Goal: Transaction & Acquisition: Purchase product/service

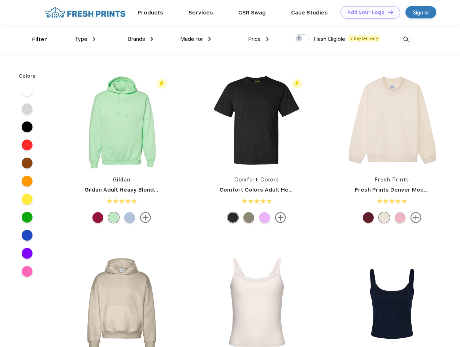
click at [368, 12] on link "Add your Logo Design Tool" at bounding box center [371, 12] width 60 height 13
click at [0, 0] on div "Design Tool" at bounding box center [0, 0] width 0 height 0
click at [388, 12] on link "Add your Logo Design Tool" at bounding box center [371, 12] width 60 height 13
click at [35, 39] on div "Filter" at bounding box center [39, 39] width 15 height 8
click at [85, 39] on span "Type" at bounding box center [81, 39] width 13 height 7
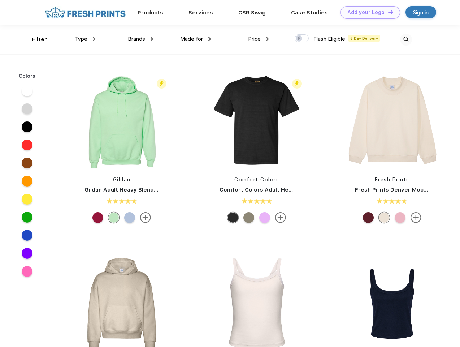
click at [141, 39] on span "Brands" at bounding box center [136, 39] width 17 height 7
click at [196, 39] on span "Made for" at bounding box center [191, 39] width 23 height 7
click at [259, 39] on span "Price" at bounding box center [254, 39] width 13 height 7
click at [302, 39] on div at bounding box center [302, 38] width 14 height 8
click at [299, 39] on input "checkbox" at bounding box center [297, 36] width 5 height 5
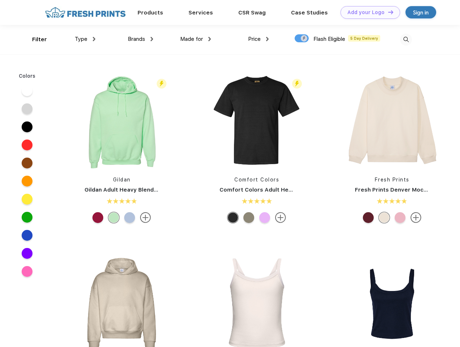
click at [406, 39] on img at bounding box center [406, 40] width 12 height 12
